Goal: Task Accomplishment & Management: Manage account settings

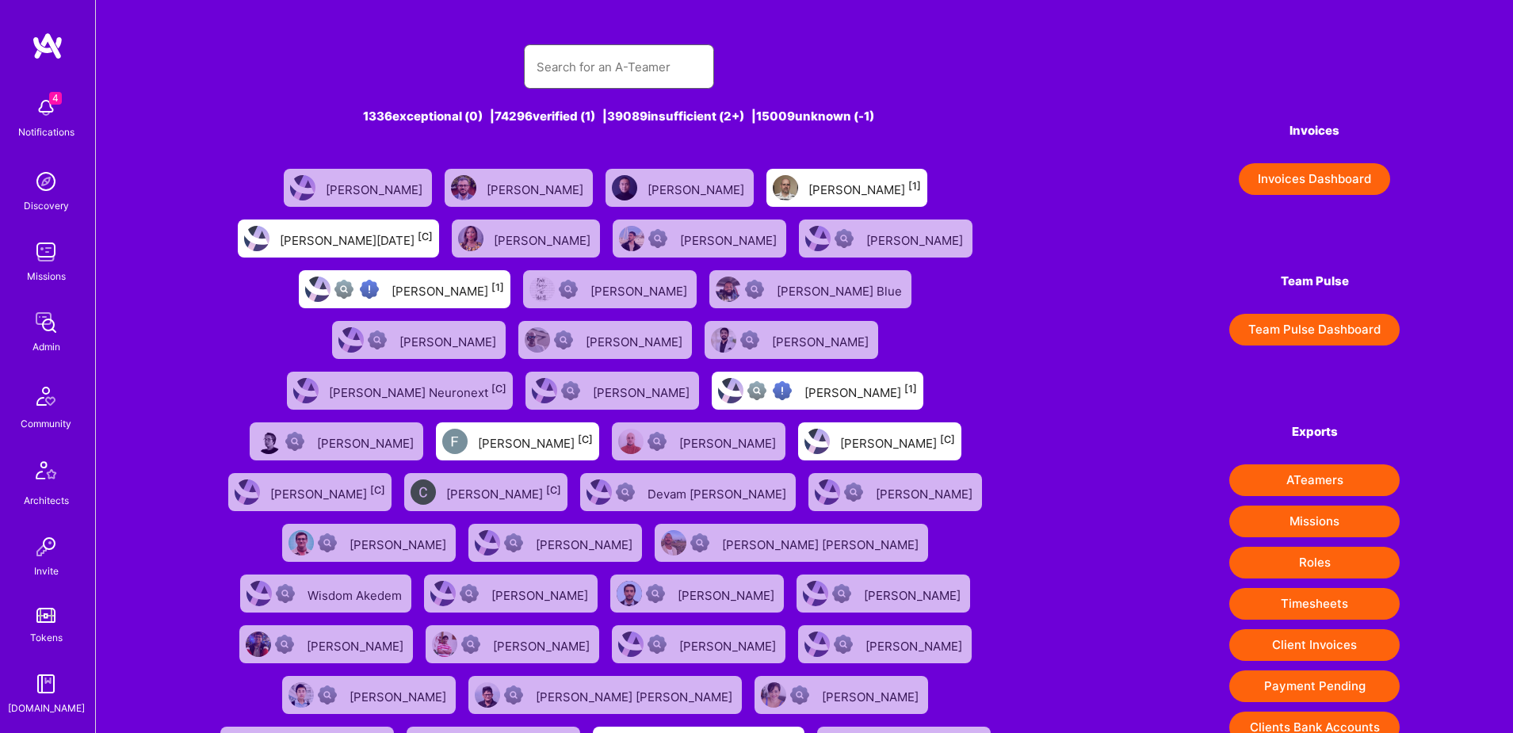
click at [582, 79] on input "text" at bounding box center [619, 67] width 165 height 40
paste input "[PERSON_NAME]"
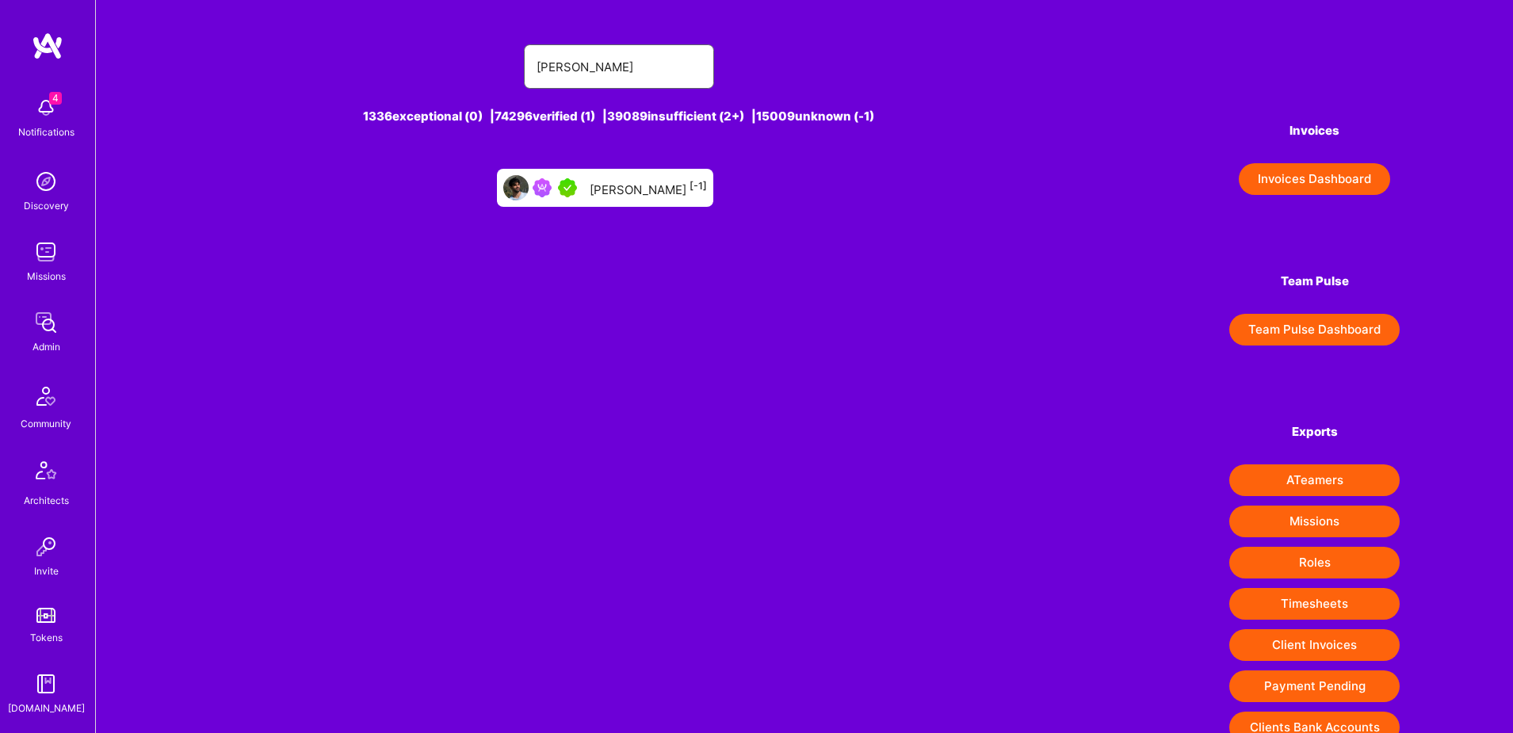
type input "[PERSON_NAME]"
click at [613, 182] on div "Alon Izhak [-1]" at bounding box center [648, 188] width 117 height 21
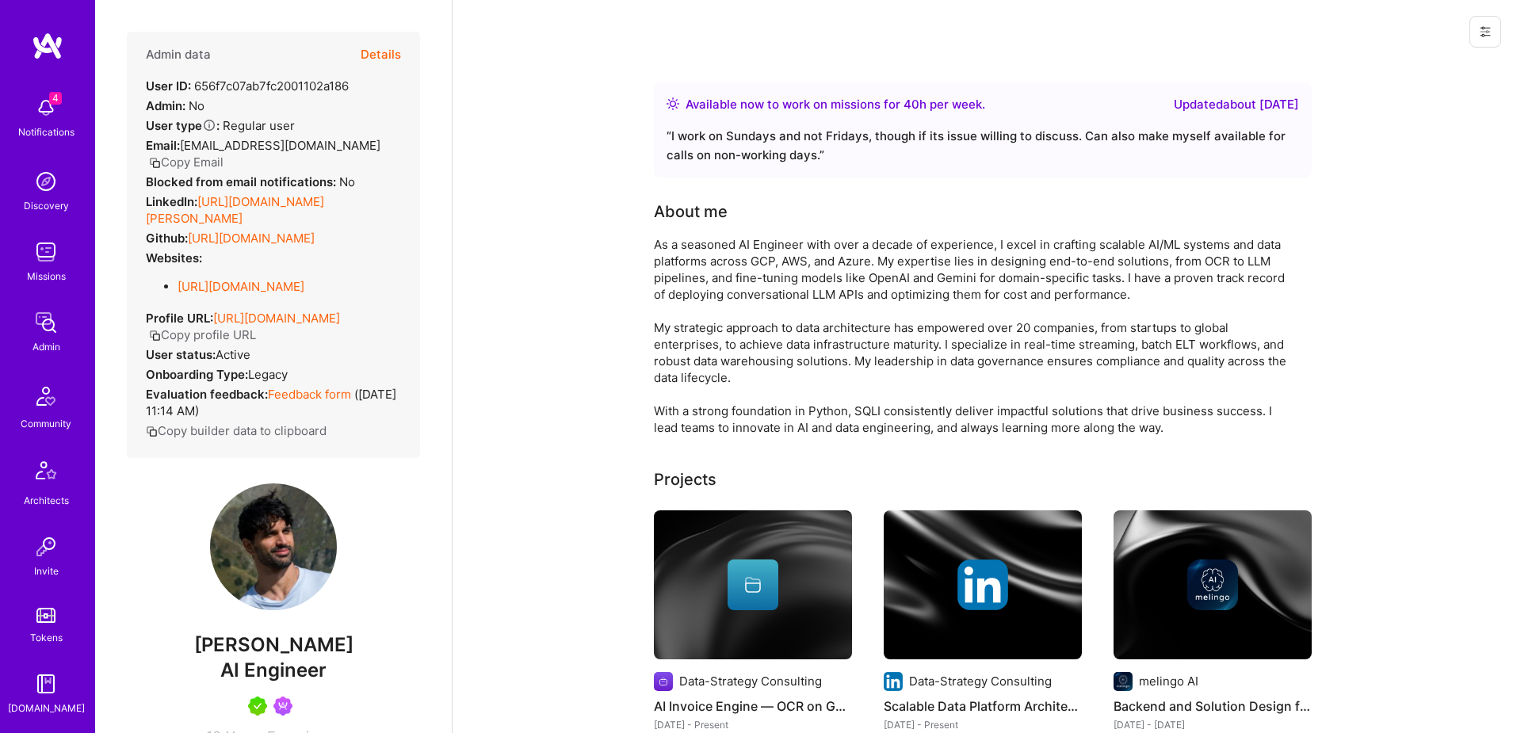
scroll to position [1, 0]
click at [1486, 32] on icon at bounding box center [1485, 31] width 13 height 13
click at [1412, 71] on button "Login as Alon" at bounding box center [1428, 68] width 147 height 40
